Goal: Information Seeking & Learning: Check status

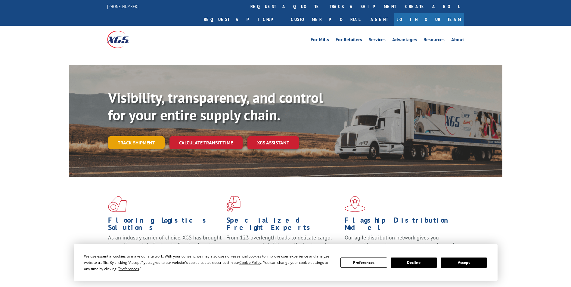
click at [144, 136] on link "Track shipment" at bounding box center [136, 142] width 57 height 13
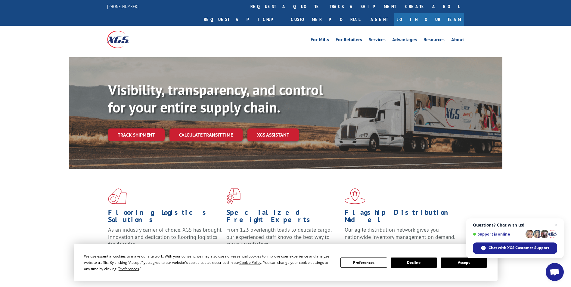
click at [474, 262] on button "Accept" at bounding box center [464, 263] width 46 height 10
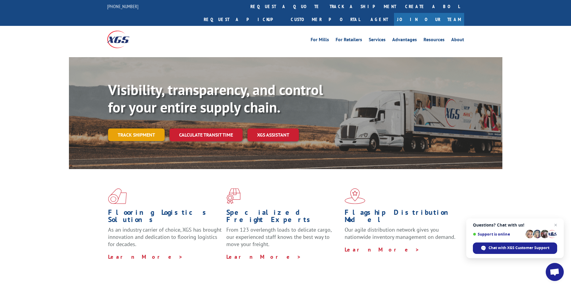
click at [140, 129] on link "Track shipment" at bounding box center [136, 135] width 57 height 13
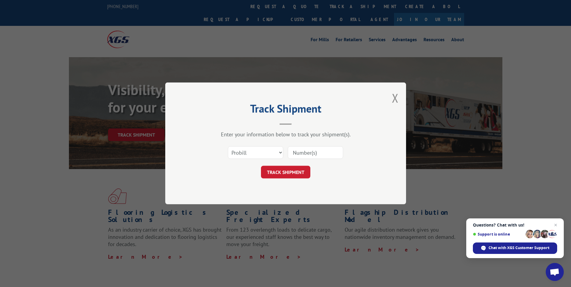
paste input "0000590577-001"
type input "0000590577-001"
click at [281, 171] on button "TRACK SHIPMENT" at bounding box center [285, 172] width 49 height 13
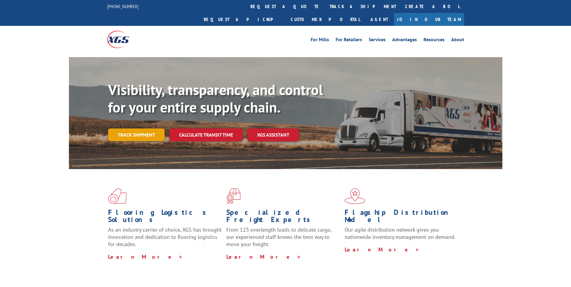
click at [142, 129] on link "Track shipment" at bounding box center [136, 135] width 57 height 13
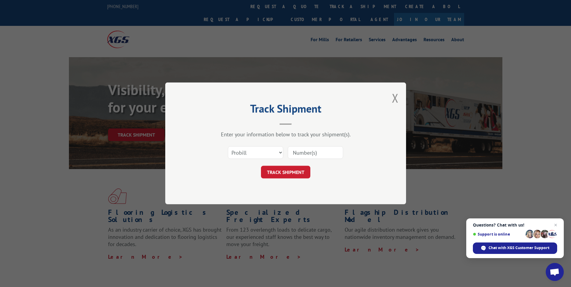
paste input "17521081"
type input "17521081"
click at [275, 171] on button "TRACK SHIPMENT" at bounding box center [285, 172] width 49 height 13
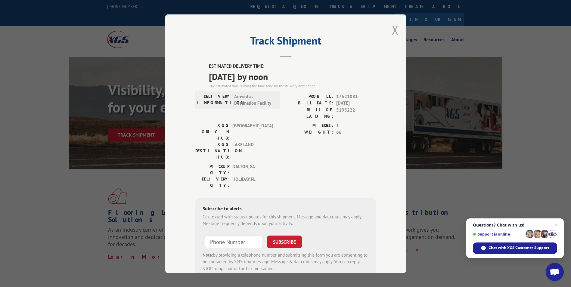
click at [392, 30] on button "Close modal" at bounding box center [395, 30] width 7 height 16
